Goal: Find specific page/section: Find specific page/section

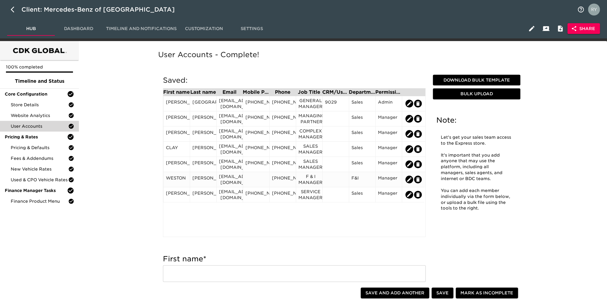
click at [252, 179] on div at bounding box center [255, 179] width 21 height 9
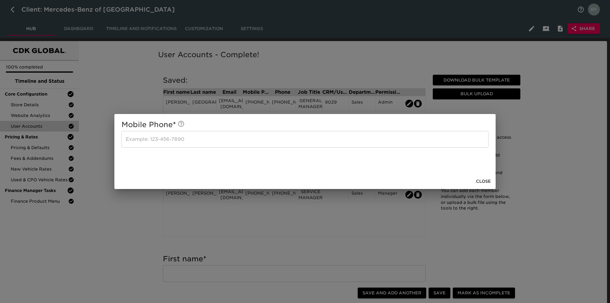
click at [141, 137] on input "text" at bounding box center [304, 139] width 367 height 17
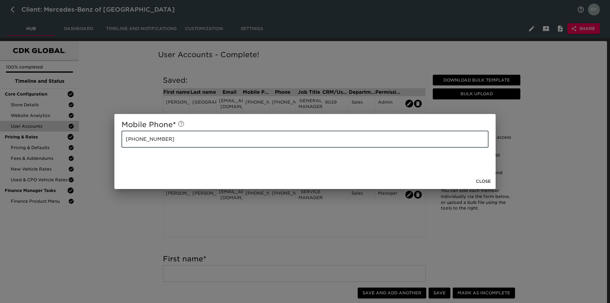
type input "[PHONE_NUMBER]"
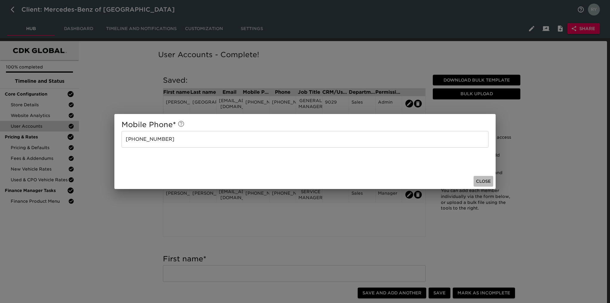
click at [484, 180] on span "Close" at bounding box center [483, 181] width 15 height 7
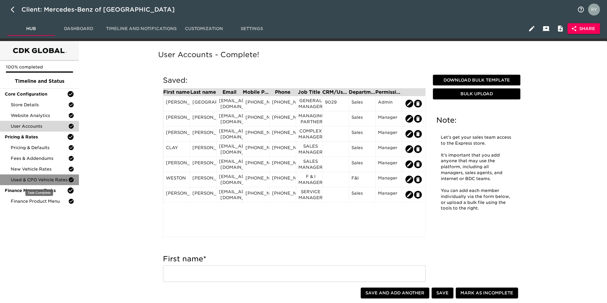
click at [40, 179] on span "Used & CPO Vehicle Rates" at bounding box center [39, 180] width 57 height 6
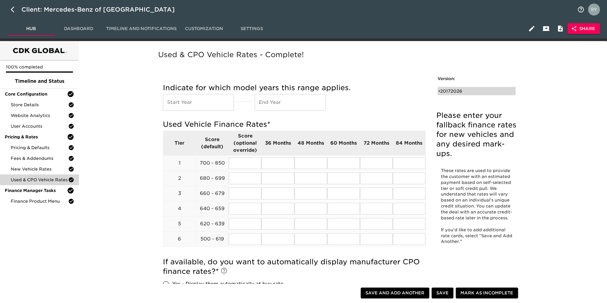
drag, startPoint x: 455, startPoint y: 91, endPoint x: 449, endPoint y: 90, distance: 5.8
click at [456, 91] on div "• 20172026" at bounding box center [472, 91] width 68 height 6
type input "2017"
type input "2026"
radio input "true"
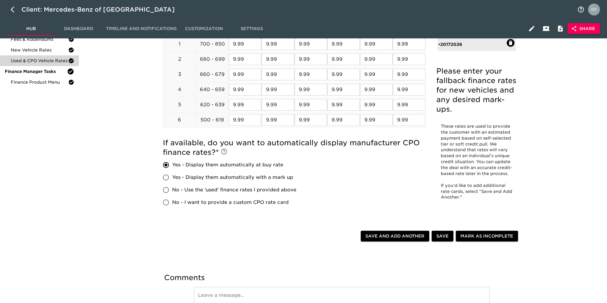
scroll to position [30, 0]
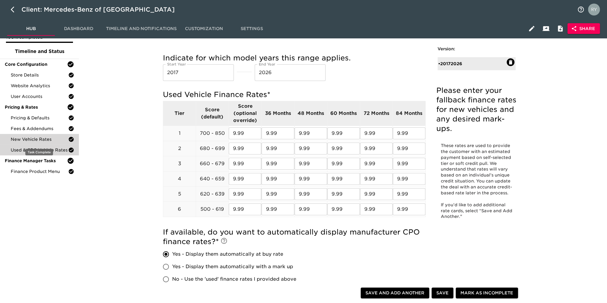
click at [36, 138] on span "New Vehicle Rates" at bounding box center [39, 139] width 57 height 6
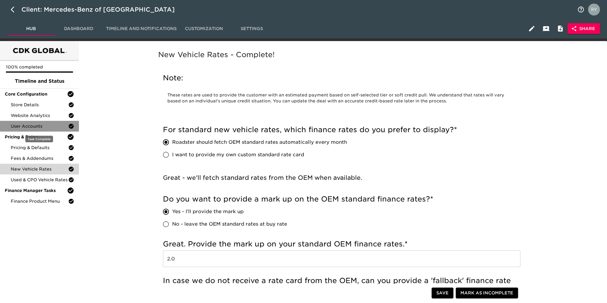
click at [24, 128] on span "User Accounts" at bounding box center [39, 126] width 57 height 6
